Goal: Information Seeking & Learning: Learn about a topic

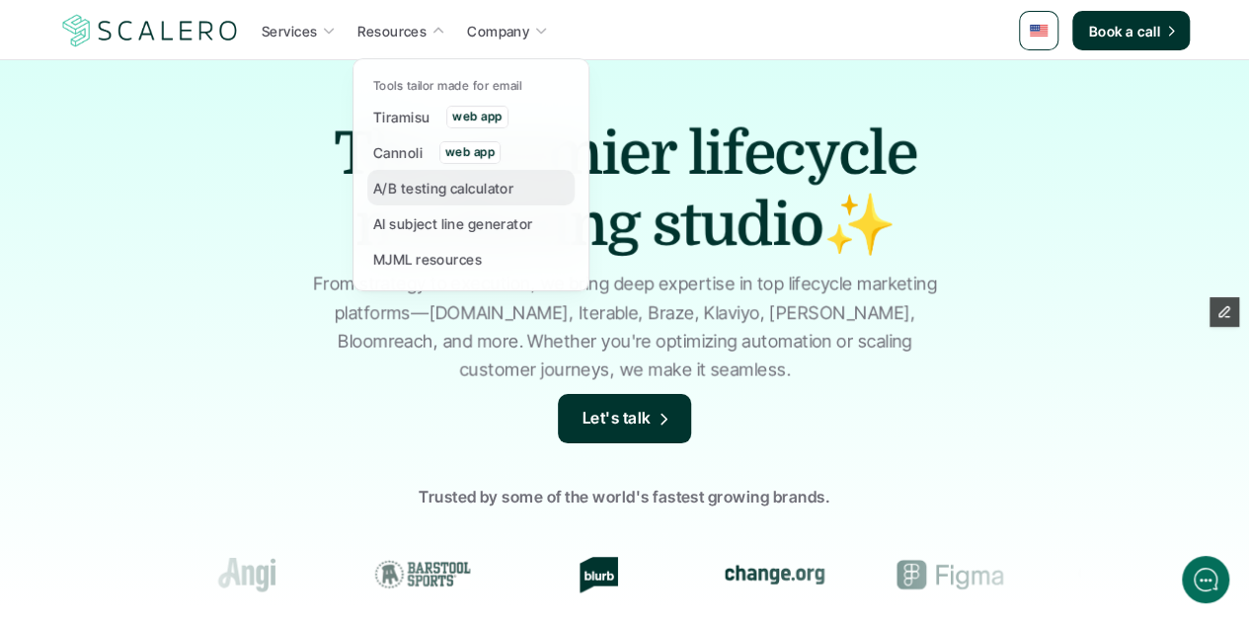
click at [395, 194] on p "A/B testing calculator" at bounding box center [443, 188] width 140 height 21
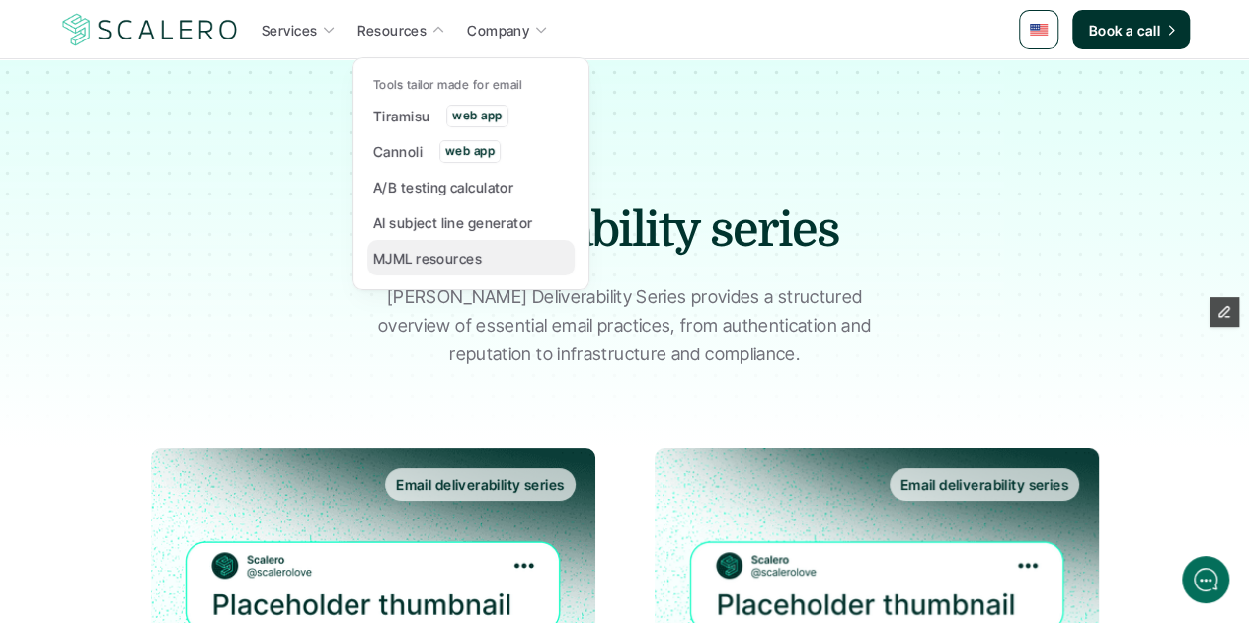
click at [434, 251] on p "MJML resources" at bounding box center [427, 258] width 109 height 21
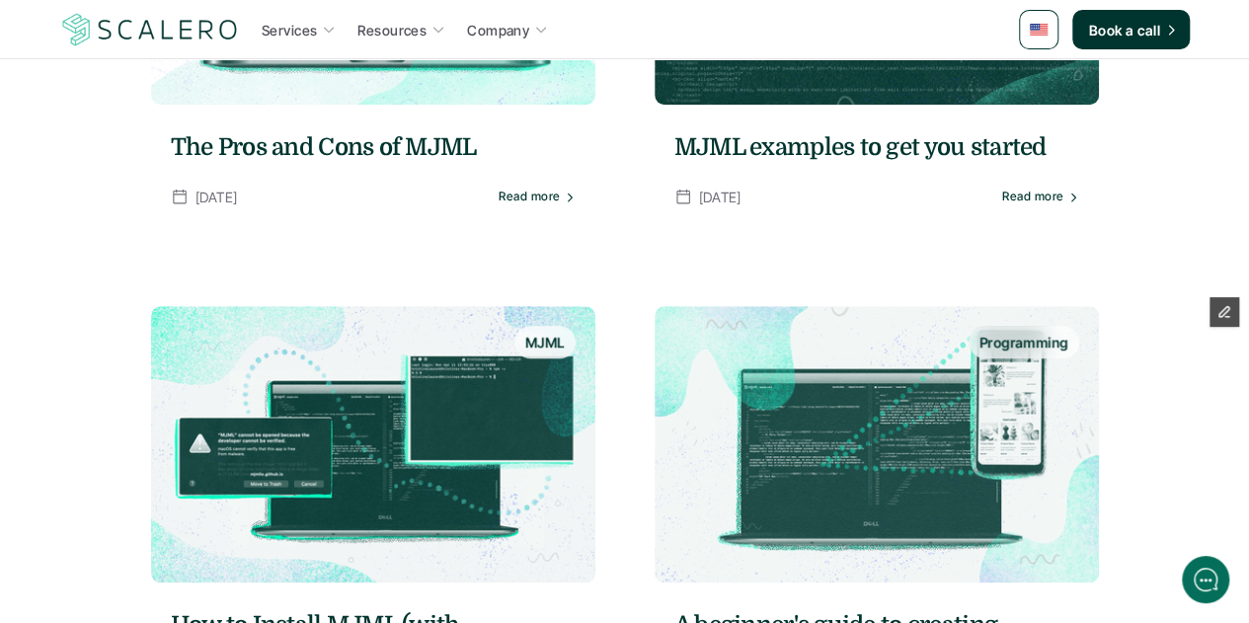
scroll to position [582, 0]
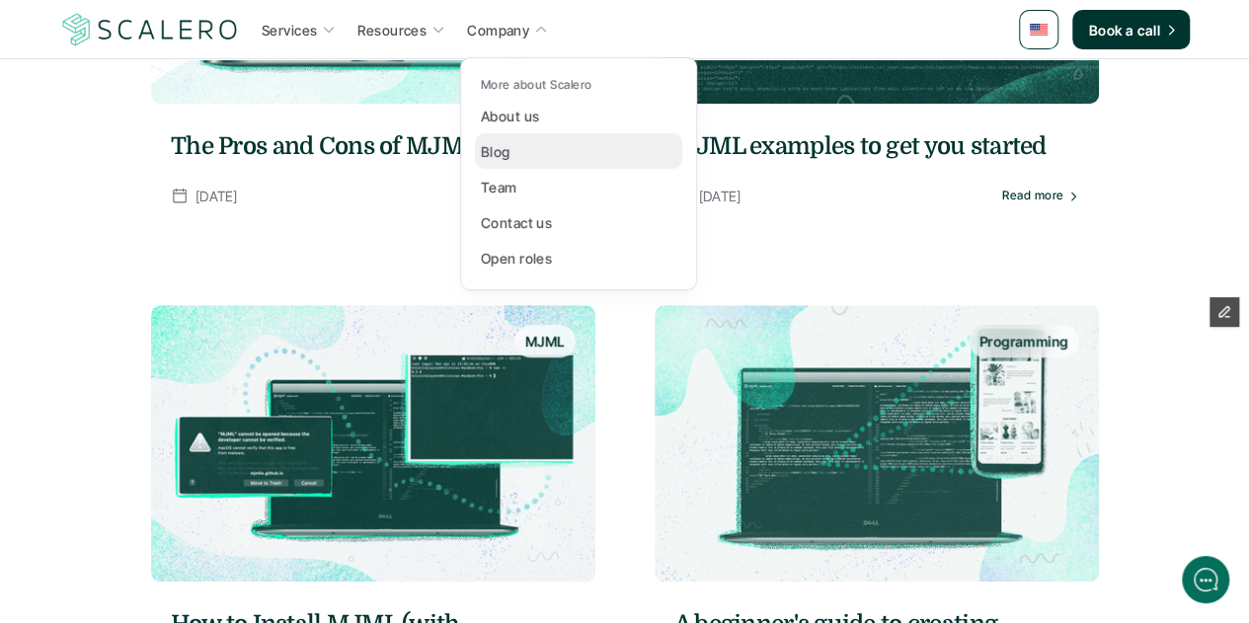
click at [537, 159] on link "Blog" at bounding box center [578, 151] width 207 height 36
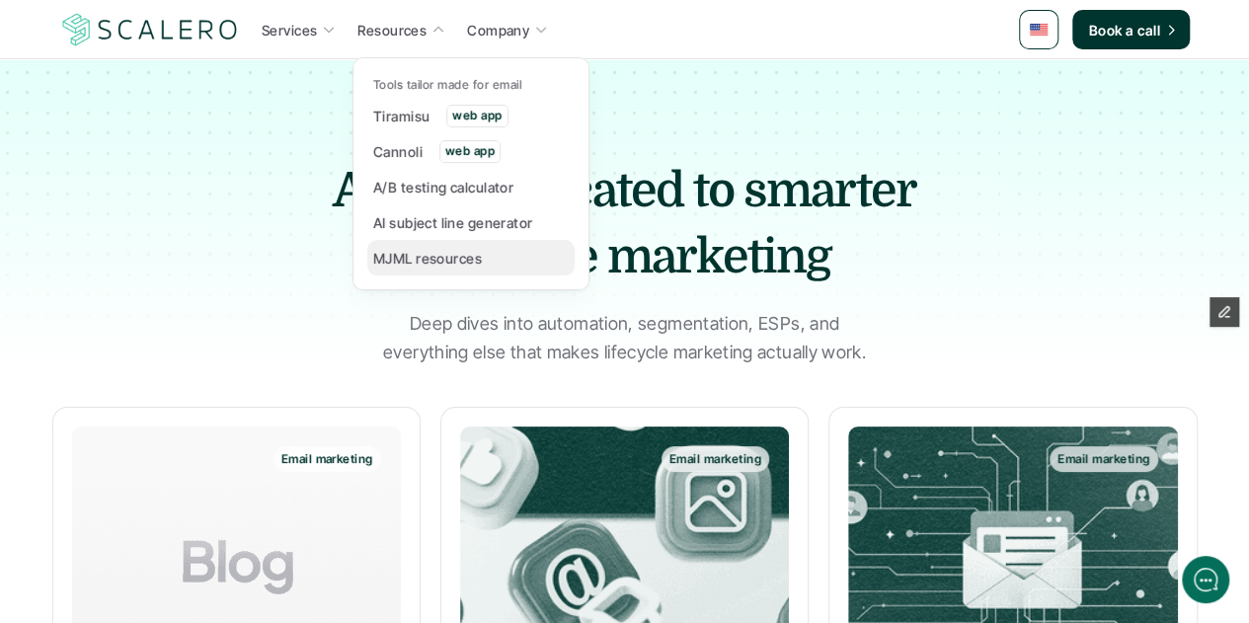
click at [421, 256] on p "MJML resources" at bounding box center [427, 258] width 109 height 21
